Goal: Task Accomplishment & Management: Complete application form

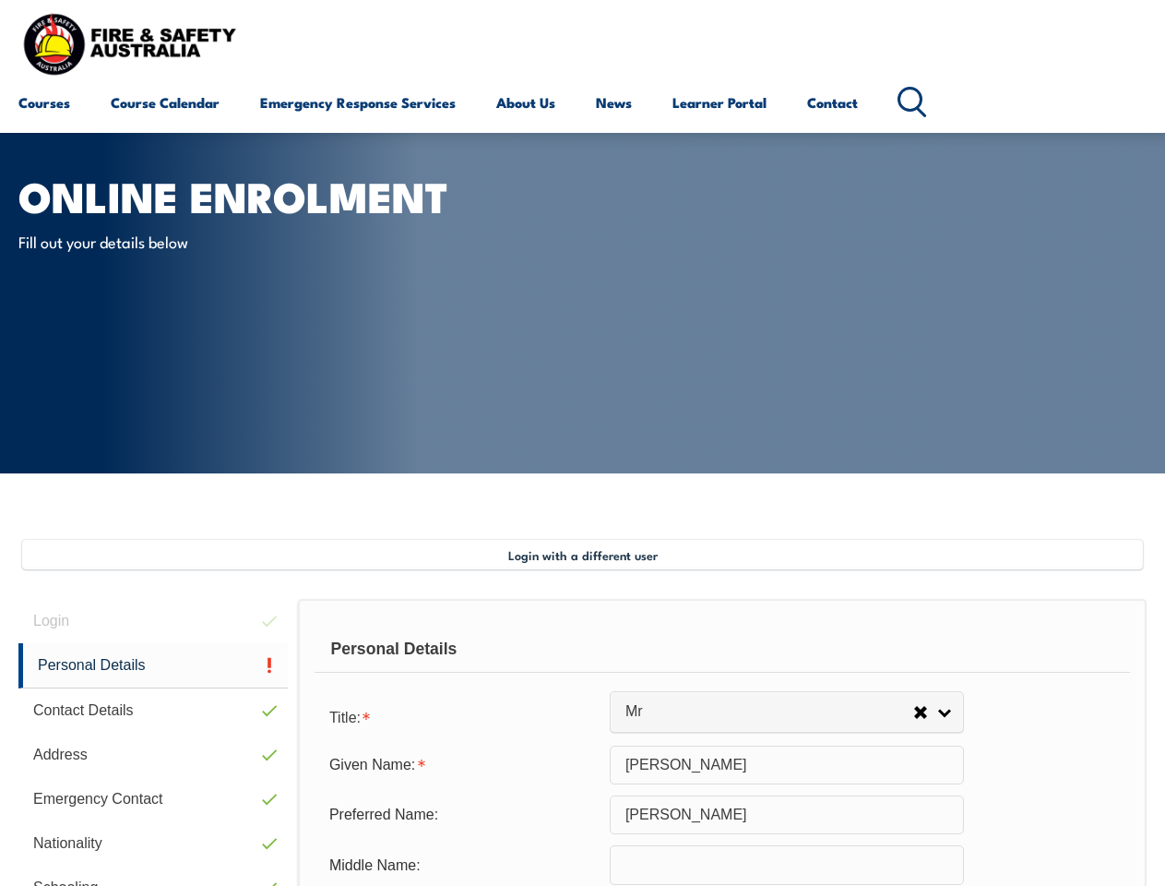
select select "Mr"
select select "M"
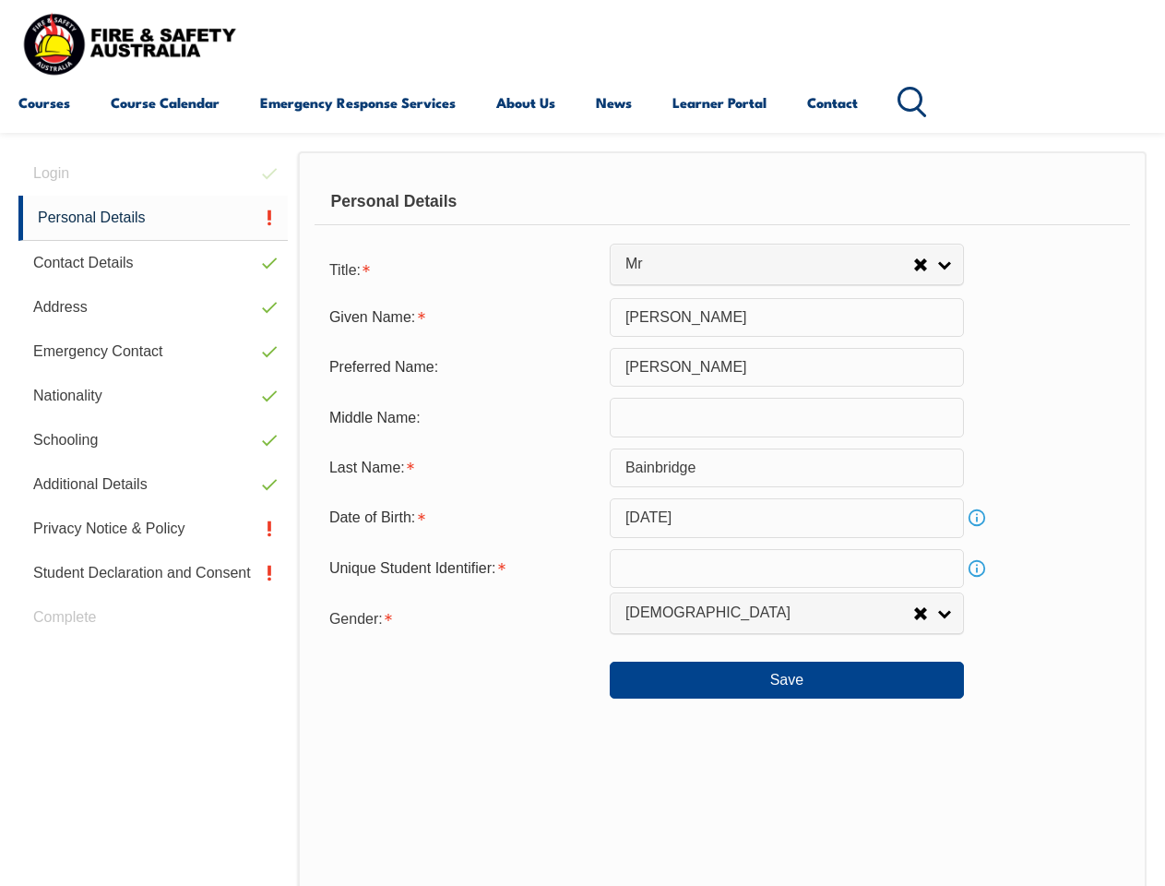
click at [582, 219] on div "Personal Details" at bounding box center [723, 202] width 816 height 46
click at [582, 518] on div "Date of Birth:" at bounding box center [462, 517] width 295 height 35
click at [153, 173] on div "Login Personal Details Contact Details Address Emergency Contact Nationality Sc…" at bounding box center [158, 630] width 280 height 959
click at [153, 218] on link "Personal Details" at bounding box center [152, 218] width 269 height 45
click at [153, 263] on link "Contact Details" at bounding box center [152, 263] width 269 height 44
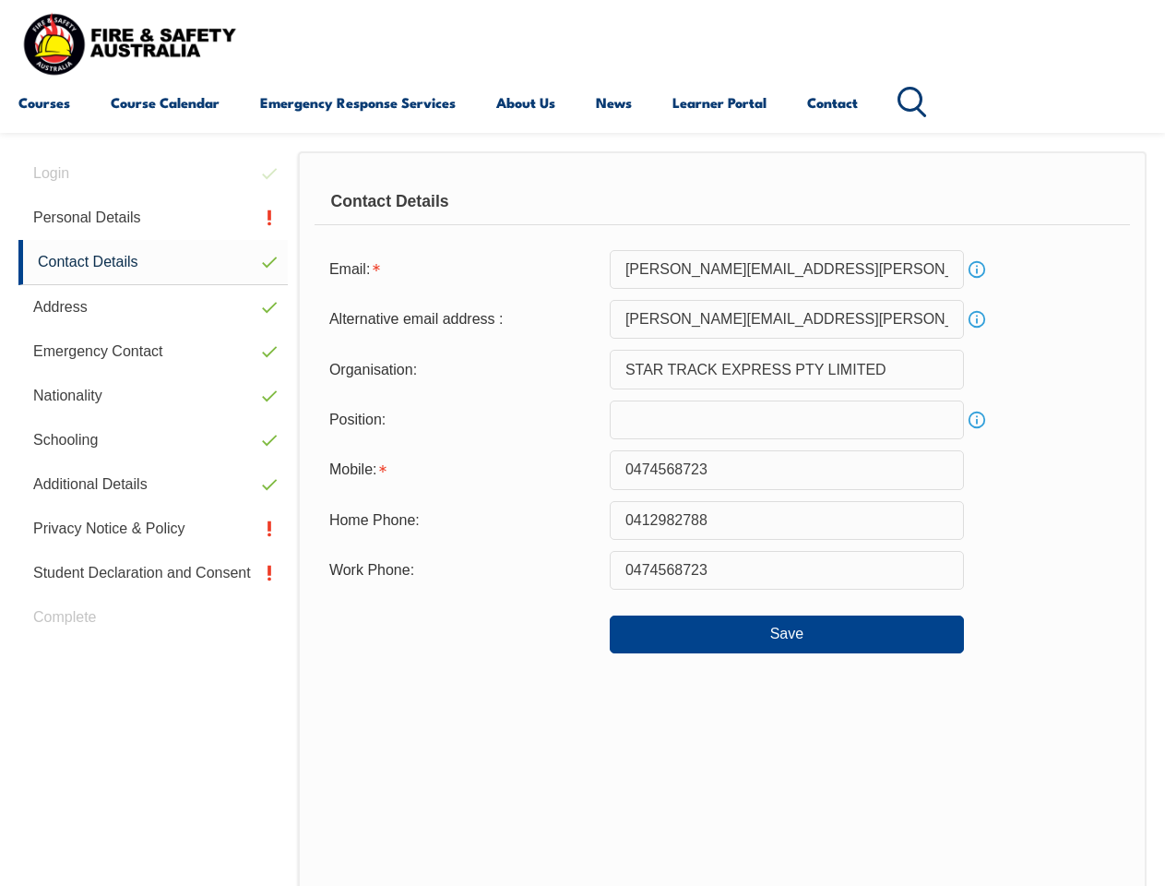
click at [153, 307] on link "Address" at bounding box center [152, 307] width 269 height 44
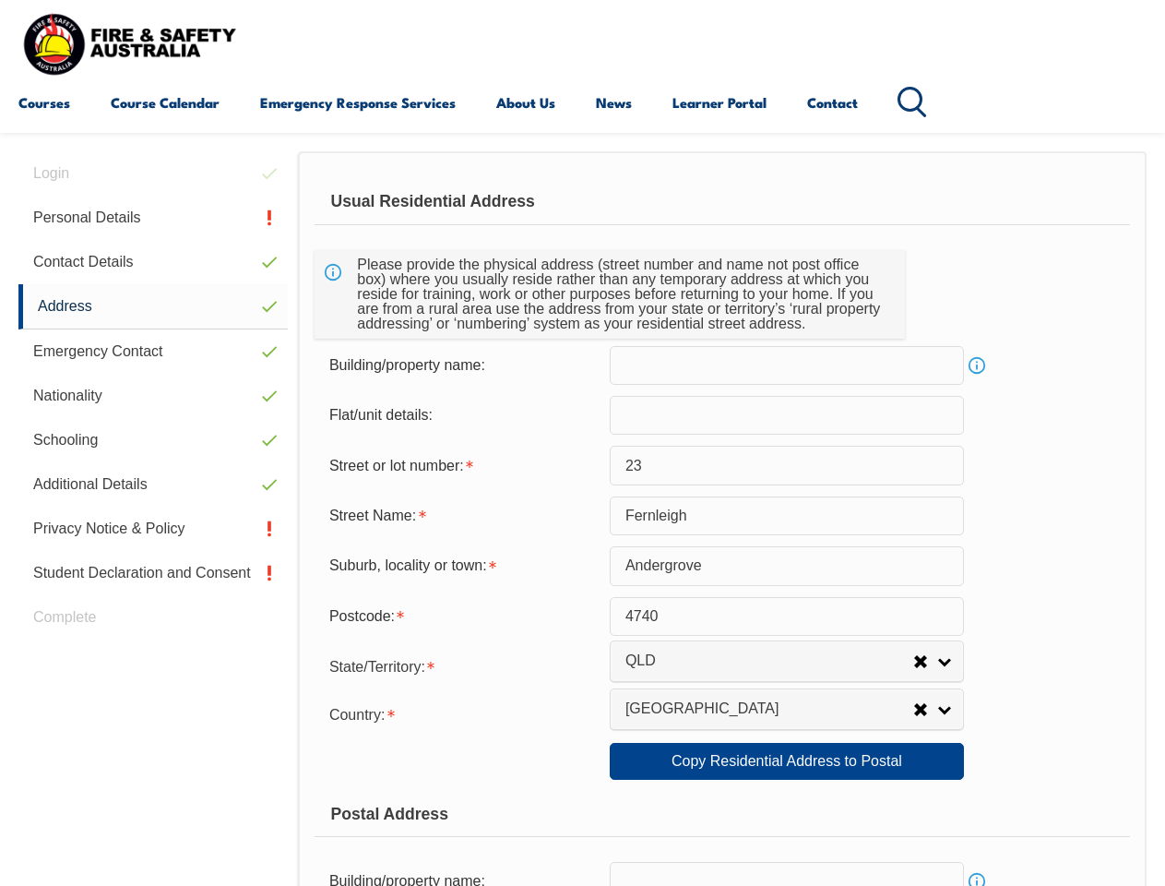
click at [153, 351] on link "Emergency Contact" at bounding box center [152, 351] width 269 height 44
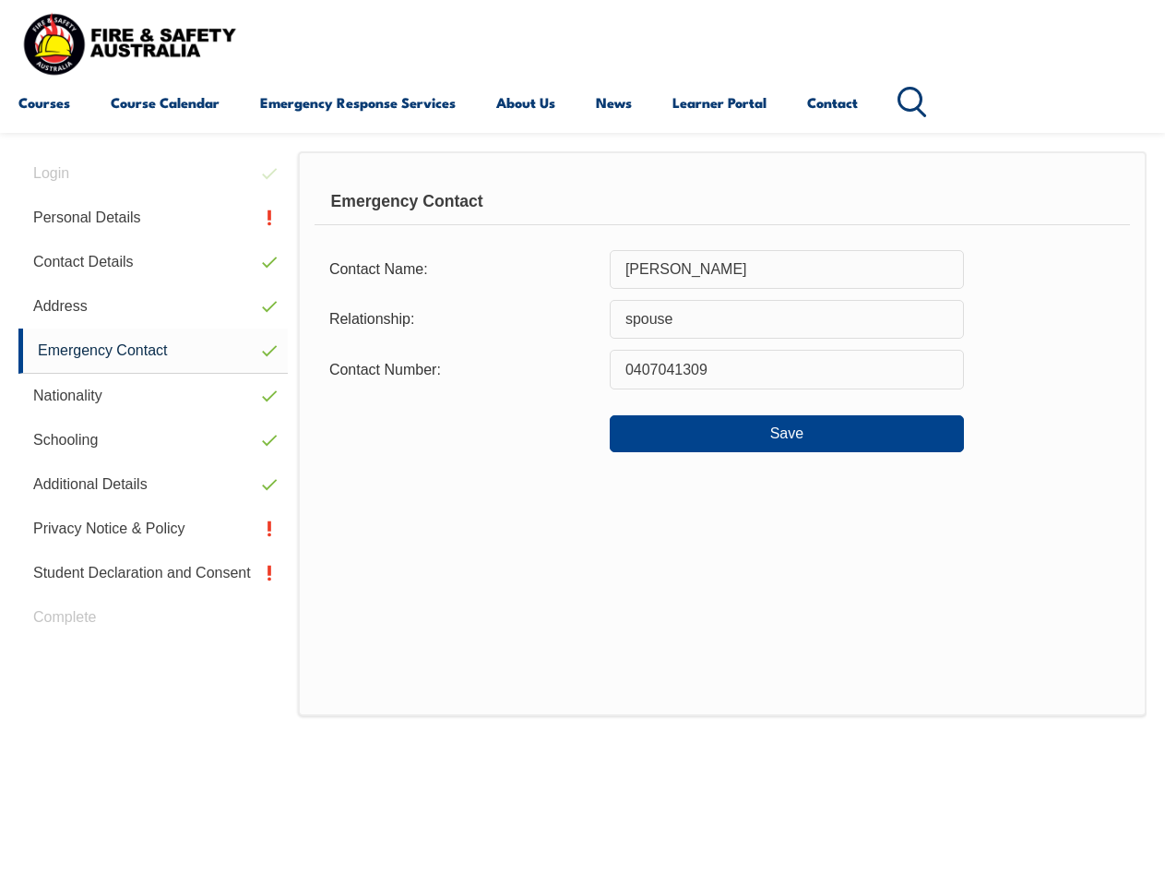
click at [153, 396] on link "Nationality" at bounding box center [152, 396] width 269 height 44
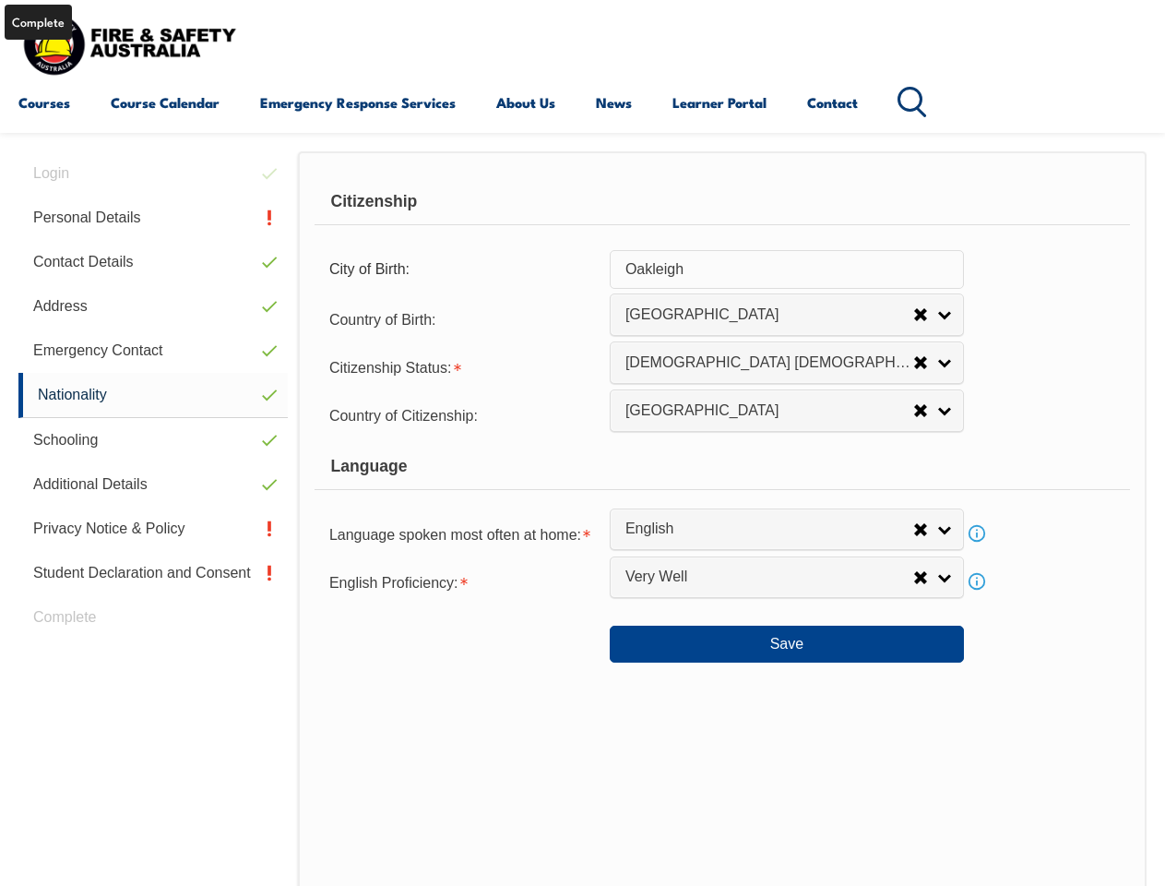
click at [153, 440] on link "Schooling" at bounding box center [152, 440] width 269 height 44
